Goal: Information Seeking & Learning: Learn about a topic

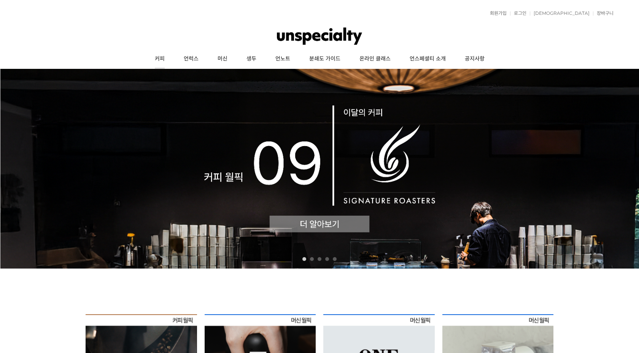
click at [161, 60] on link "커피" at bounding box center [159, 58] width 29 height 19
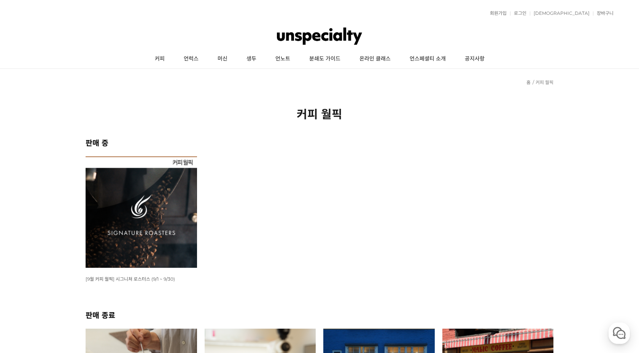
click at [144, 202] on img at bounding box center [141, 211] width 111 height 111
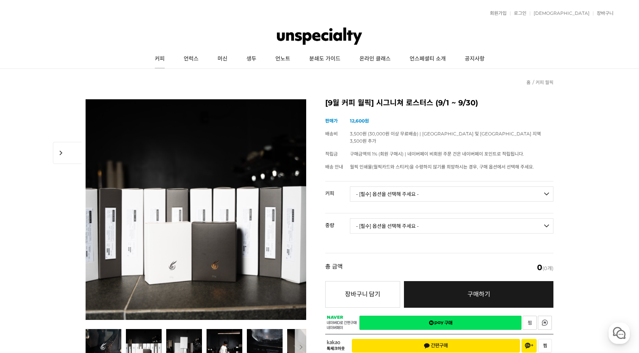
click at [164, 60] on link "커피" at bounding box center [159, 58] width 29 height 19
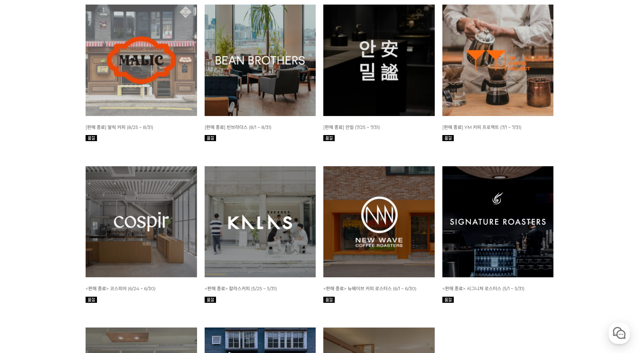
scroll to position [959, 0]
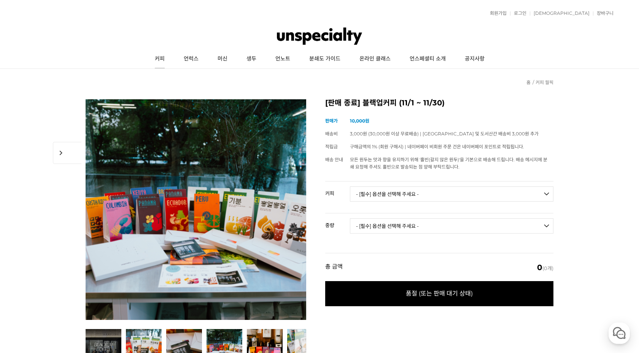
click at [157, 60] on link "커피" at bounding box center [159, 58] width 29 height 19
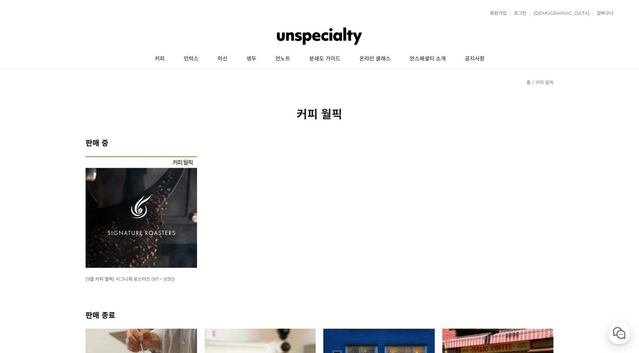
click at [176, 238] on img at bounding box center [141, 211] width 111 height 111
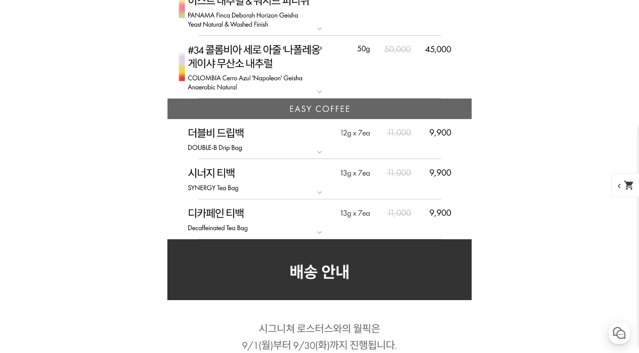
scroll to position [3989, 0]
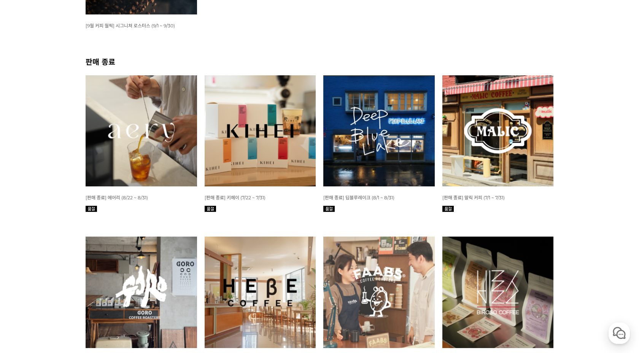
scroll to position [259, 0]
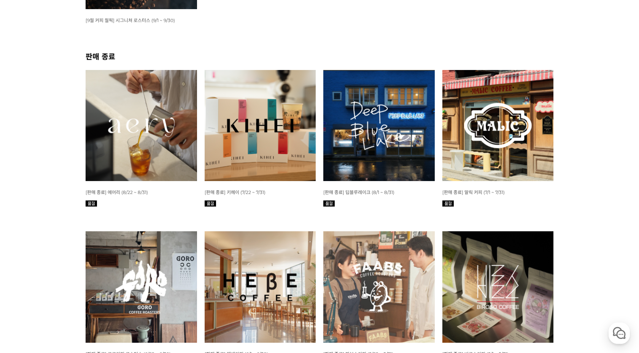
click at [447, 126] on img at bounding box center [497, 125] width 111 height 111
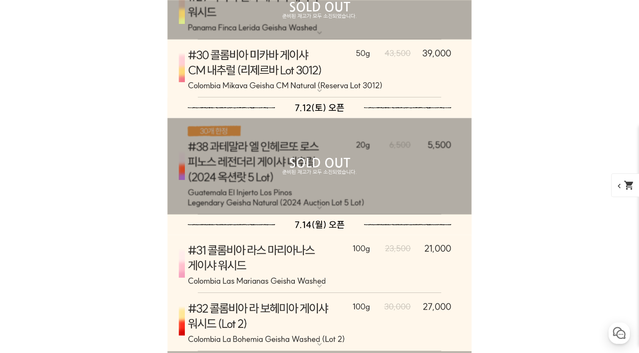
scroll to position [3855, 0]
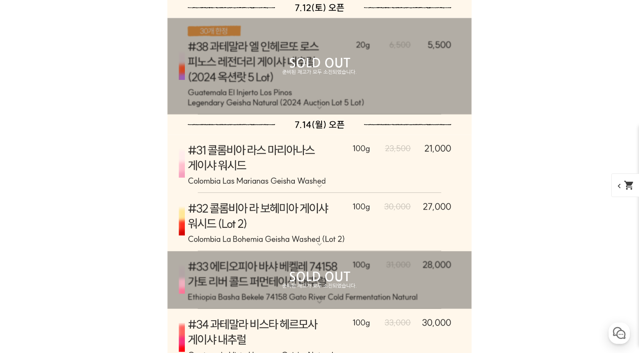
click at [405, 281] on p "SOLD OUT" at bounding box center [319, 277] width 304 height 12
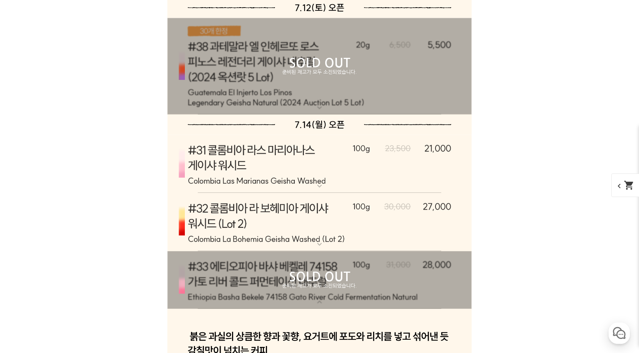
click at [451, 280] on p "SOLD OUT" at bounding box center [319, 277] width 304 height 12
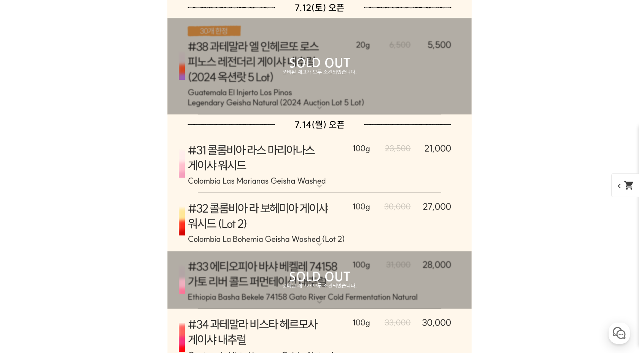
click at [329, 275] on p "SOLD OUT" at bounding box center [319, 277] width 304 height 12
